Goal: Information Seeking & Learning: Learn about a topic

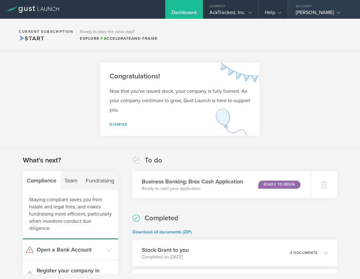
click at [315, 11] on div "Justin Greene" at bounding box center [321, 13] width 53 height 9
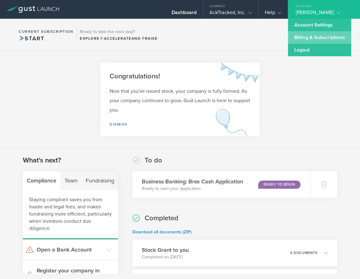
click at [307, 38] on link "Billing & Subscriptions" at bounding box center [319, 37] width 63 height 13
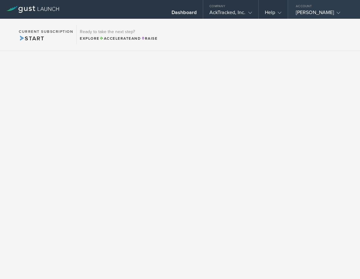
click at [309, 9] on div "Justin Greene" at bounding box center [321, 13] width 53 height 9
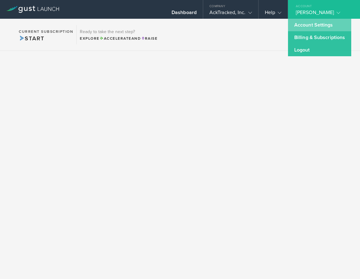
click at [305, 23] on link "Account Settings" at bounding box center [319, 25] width 63 height 13
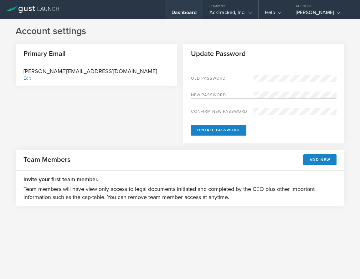
click at [184, 14] on div "Dashboard" at bounding box center [183, 13] width 25 height 9
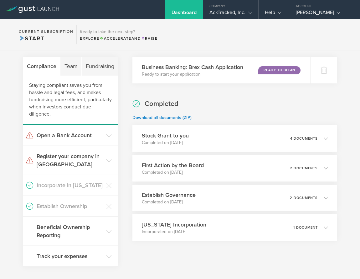
scroll to position [115, 0]
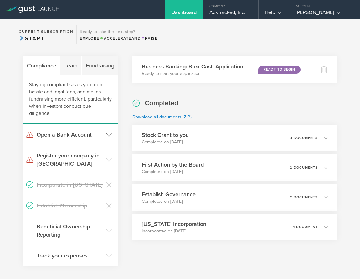
click at [106, 135] on polyline at bounding box center [108, 134] width 5 height 3
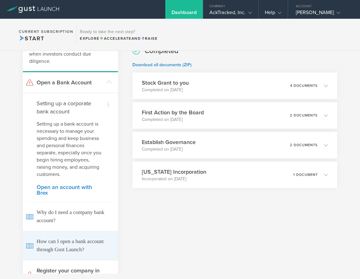
scroll to position [158, 0]
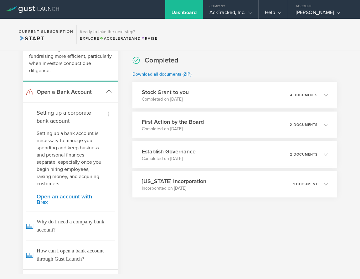
click at [32, 94] on icon at bounding box center [29, 92] width 7 height 6
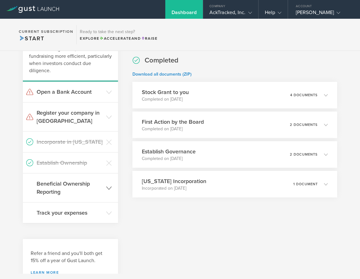
click at [69, 184] on h3 "Beneficial Ownership Reporting" at bounding box center [70, 188] width 66 height 16
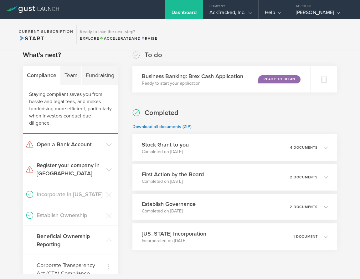
scroll to position [105, 0]
click at [70, 76] on div "Team" at bounding box center [70, 75] width 21 height 19
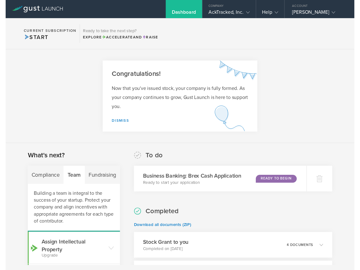
scroll to position [0, 0]
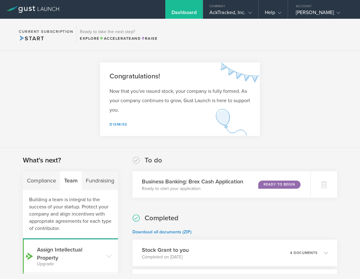
click at [30, 38] on span "Start" at bounding box center [31, 38] width 25 height 7
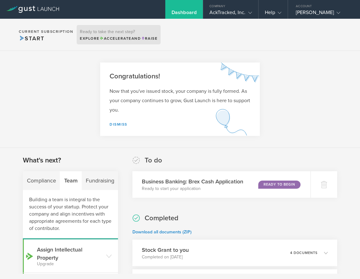
click at [118, 38] on span "Accelerate" at bounding box center [115, 38] width 32 height 4
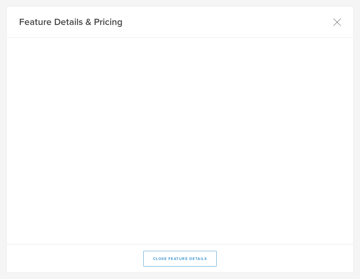
click at [335, 21] on icon at bounding box center [337, 22] width 8 height 8
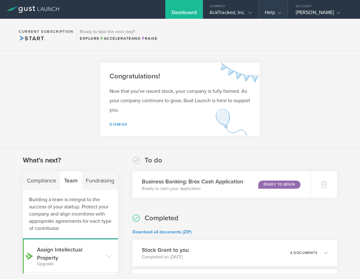
click at [281, 14] on div "Help" at bounding box center [272, 13] width 17 height 9
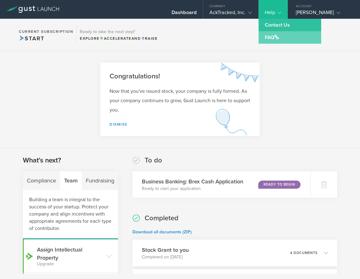
click at [271, 38] on link "FAQ" at bounding box center [289, 37] width 63 height 13
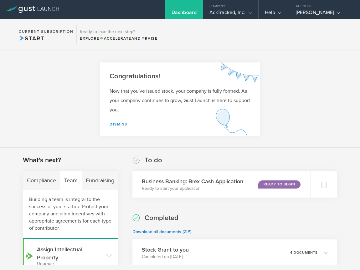
click at [180, 10] on div "Dashboard" at bounding box center [183, 13] width 25 height 9
click at [39, 181] on div "Compliance" at bounding box center [41, 180] width 37 height 19
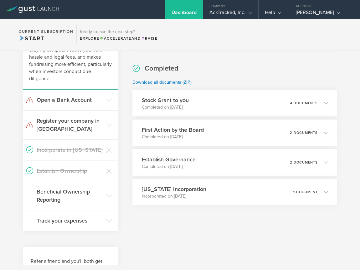
scroll to position [150, 0]
click at [73, 122] on h3 "Register your company in NJ" at bounding box center [70, 125] width 66 height 16
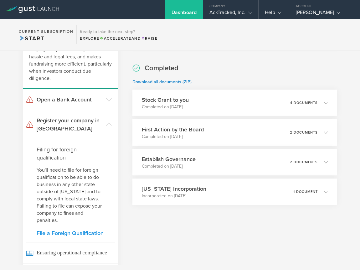
click at [59, 236] on link "File a Foreign Qualification" at bounding box center [71, 234] width 68 height 6
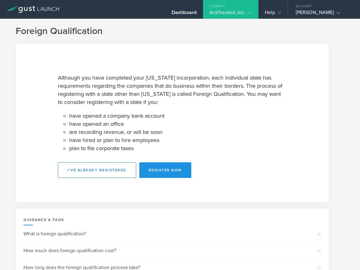
click at [159, 170] on button "Register Now" at bounding box center [165, 171] width 52 height 16
select select "NJ"
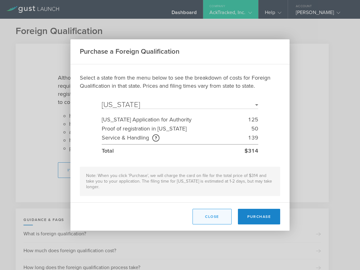
click at [205, 213] on button "Close" at bounding box center [211, 217] width 39 height 16
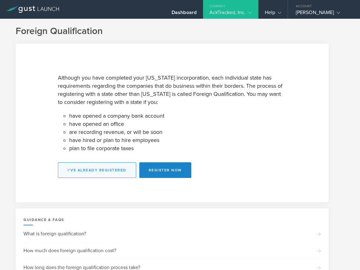
click at [98, 172] on button "I've already registered" at bounding box center [97, 171] width 78 height 16
select select "NJ"
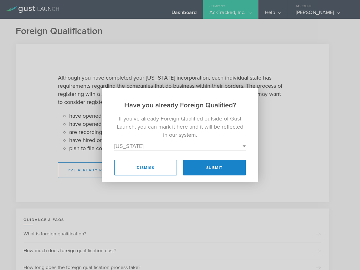
click at [198, 109] on h2 "Have you already Foreign Qualified?" at bounding box center [180, 99] width 156 height 22
click at [193, 131] on p "If you've already Foreign Qualified outside of Gust Launch, you can mark it her…" at bounding box center [179, 127] width 131 height 24
click at [264, 66] on div "Have you already Foreign Qualified? If you've already Foreign Qualified outside…" at bounding box center [180, 135] width 360 height 270
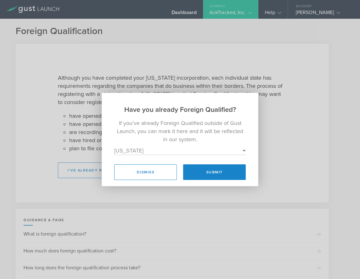
click at [169, 72] on div "Have you already Foreign Qualified? If you've already Foreign Qualified outside…" at bounding box center [180, 139] width 360 height 279
click at [187, 14] on div "Have you already Foreign Qualified? If you've already Foreign Qualified outside…" at bounding box center [180, 139] width 360 height 279
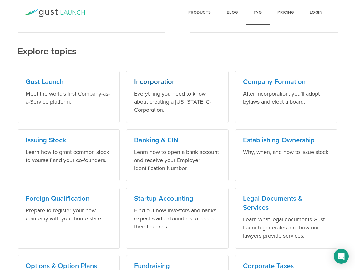
scroll to position [259, 0]
click at [74, 197] on h3 "Foreign Qualification" at bounding box center [69, 198] width 86 height 9
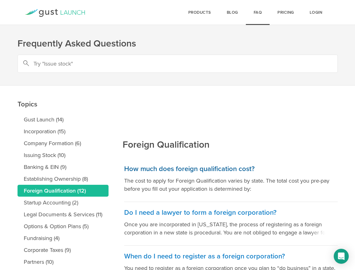
scroll to position [0, 0]
click at [169, 168] on h3 "How much does foreign qualification cost?" at bounding box center [231, 168] width 214 height 9
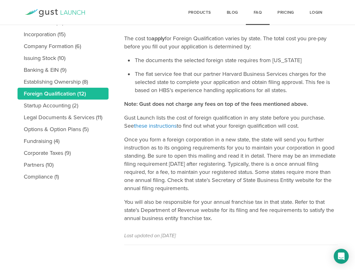
scroll to position [97, 0]
click at [142, 125] on link "these instructions" at bounding box center [155, 126] width 43 height 7
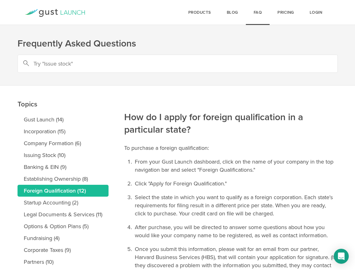
click at [67, 11] on icon at bounding box center [55, 13] width 60 height 8
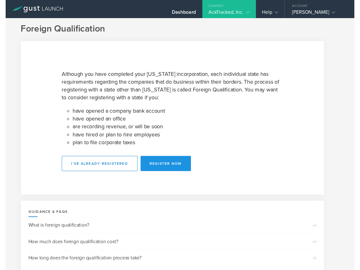
scroll to position [2, 0]
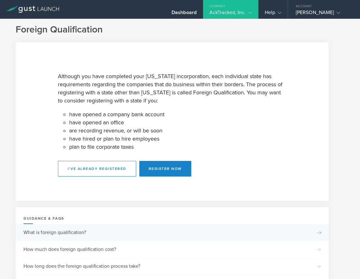
click at [81, 234] on div "What is foreign qualification?" at bounding box center [171, 232] width 297 height 17
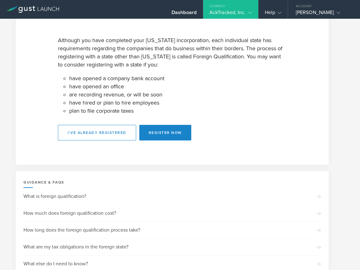
scroll to position [39, 0]
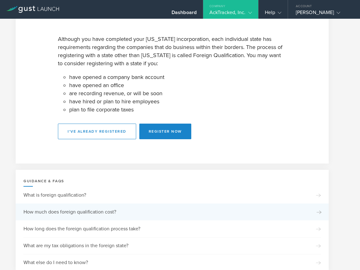
click at [108, 210] on div "How much does foreign qualification cost?" at bounding box center [171, 212] width 297 height 17
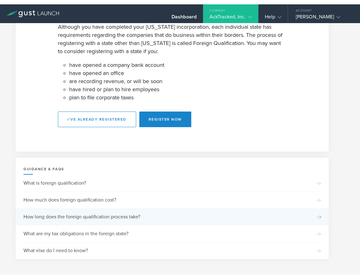
scroll to position [55, 0]
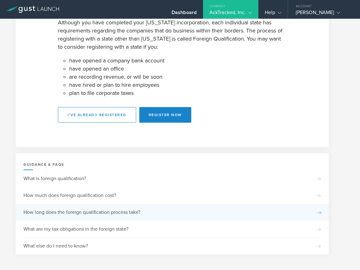
click at [107, 211] on div "How long does the foreign qualification process take?" at bounding box center [171, 212] width 297 height 17
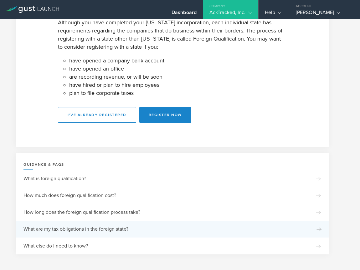
click at [62, 230] on div "What are my tax obligations in the foreign state?" at bounding box center [171, 229] width 297 height 17
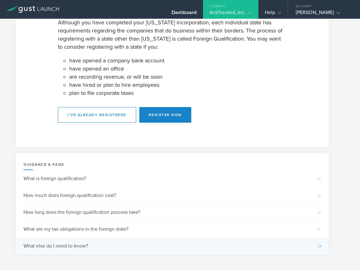
click at [66, 247] on div "What else do I need to know?" at bounding box center [171, 246] width 297 height 17
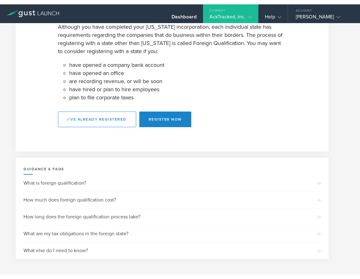
scroll to position [47, 0]
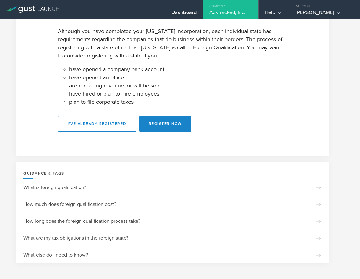
click at [255, 11] on div "AckTracked, Inc." at bounding box center [230, 13] width 55 height 9
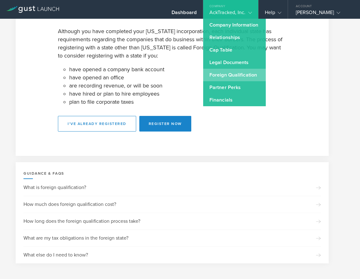
click at [230, 74] on link "Foreign Qualification" at bounding box center [234, 75] width 63 height 13
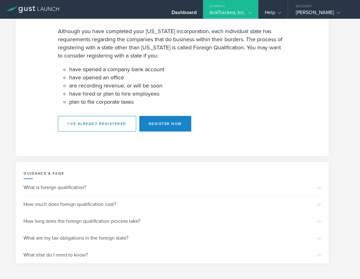
click at [250, 11] on icon at bounding box center [250, 13] width 4 height 4
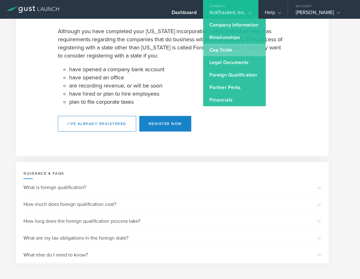
click at [221, 50] on link "Cap Table" at bounding box center [234, 50] width 63 height 13
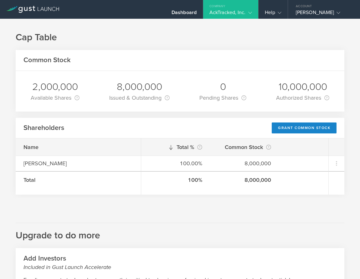
click at [251, 9] on div "Company" at bounding box center [230, 4] width 55 height 9
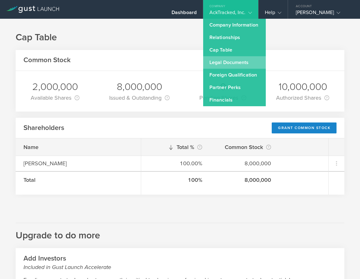
click at [218, 63] on link "Legal Documents" at bounding box center [234, 62] width 63 height 13
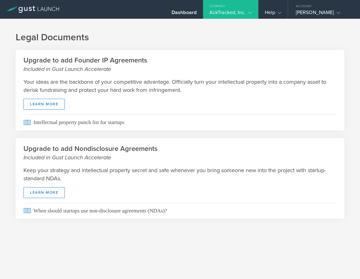
click at [252, 11] on div "AckTracked, Inc." at bounding box center [230, 13] width 55 height 9
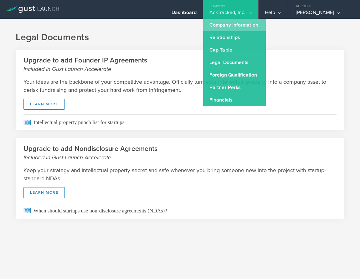
click at [235, 23] on link "Company Information" at bounding box center [234, 25] width 63 height 13
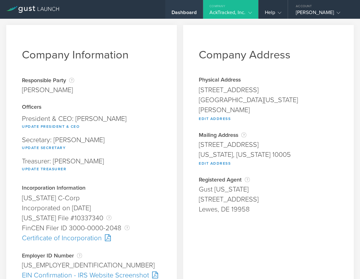
click at [184, 14] on div "Dashboard" at bounding box center [183, 13] width 25 height 9
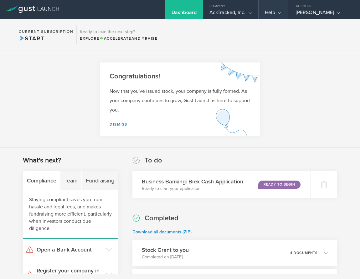
click at [279, 13] on icon at bounding box center [279, 13] width 4 height 4
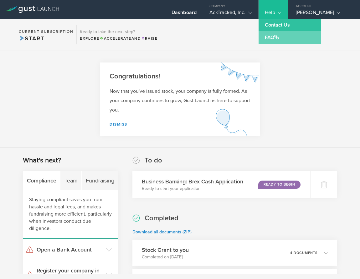
click at [268, 38] on link "FAQ" at bounding box center [289, 37] width 63 height 13
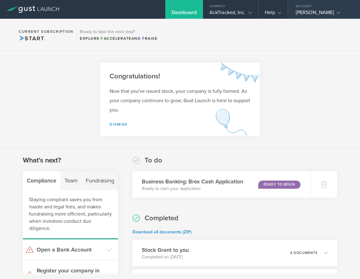
click at [315, 12] on div "Justin Greene" at bounding box center [321, 13] width 53 height 9
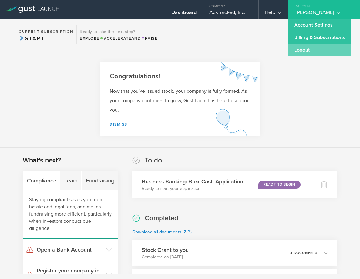
click at [299, 50] on link "Logout" at bounding box center [319, 50] width 63 height 13
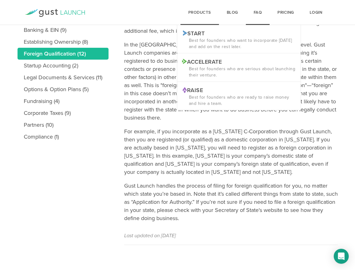
scroll to position [137, 0]
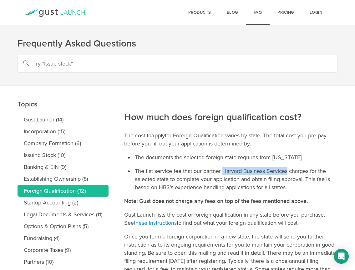
drag, startPoint x: 224, startPoint y: 170, endPoint x: 287, endPoint y: 167, distance: 63.5
click at [287, 167] on li "The flat service fee that our partner Harvard Business Services charges for the…" at bounding box center [235, 179] width 204 height 24
copy li "Harvard Business Services"
click at [340, 256] on icon "Open Intercom Messenger" at bounding box center [340, 257] width 7 height 8
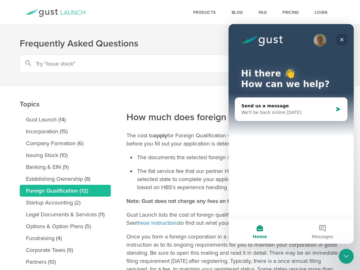
click at [340, 39] on icon "Close" at bounding box center [341, 39] width 3 height 3
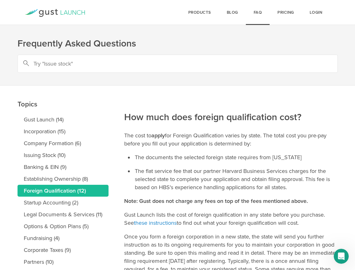
scroll to position [0, 0]
click at [149, 223] on link "these instructions" at bounding box center [155, 222] width 43 height 7
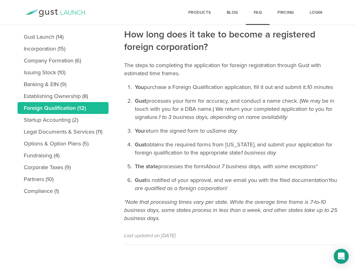
scroll to position [91, 0]
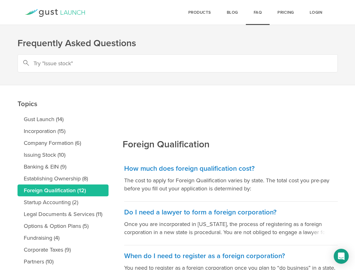
scroll to position [1, 0]
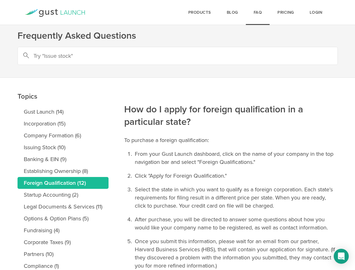
scroll to position [2, 0]
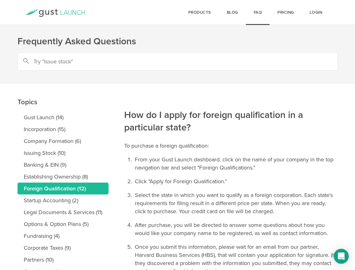
click at [89, 63] on input "text" at bounding box center [178, 62] width 320 height 18
type input "registered agent"
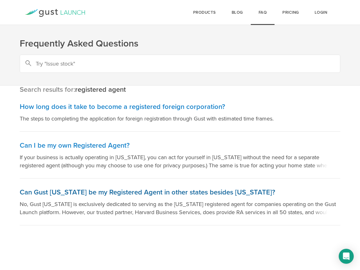
click at [143, 193] on h3 "Can Gust [US_STATE] be my Registered Agent in other states besides [US_STATE]?" at bounding box center [180, 192] width 320 height 9
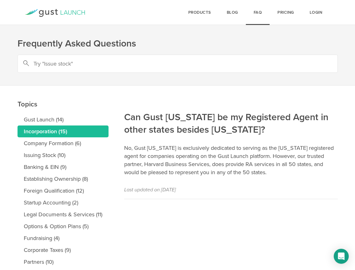
click at [58, 130] on link "Incorporation (15)" at bounding box center [63, 132] width 91 height 12
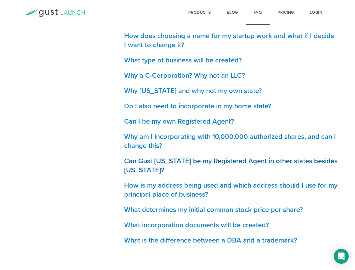
scroll to position [274, 0]
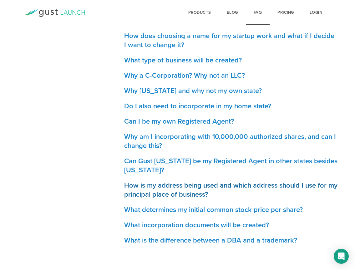
click at [187, 184] on h3 "How is my address being used and which address should I use for my principal pl…" at bounding box center [231, 190] width 214 height 18
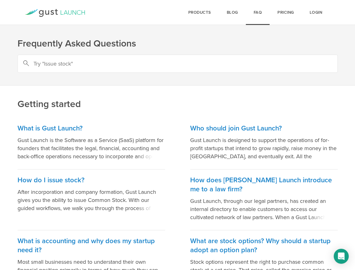
click at [85, 71] on input "text" at bounding box center [178, 64] width 320 height 18
type input "does hbs become my registered agent"
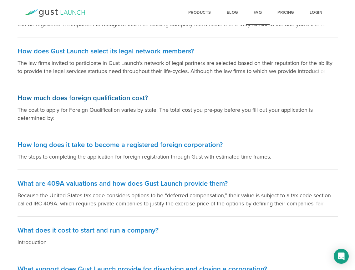
scroll to position [198, 0]
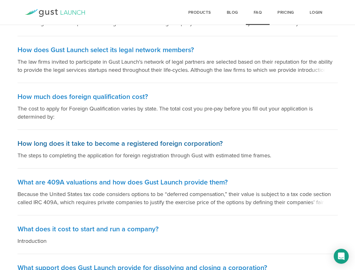
click at [137, 144] on h3 "How long does it take to become a registered foreign corporation?" at bounding box center [178, 143] width 320 height 9
